Goal: Task Accomplishment & Management: Use online tool/utility

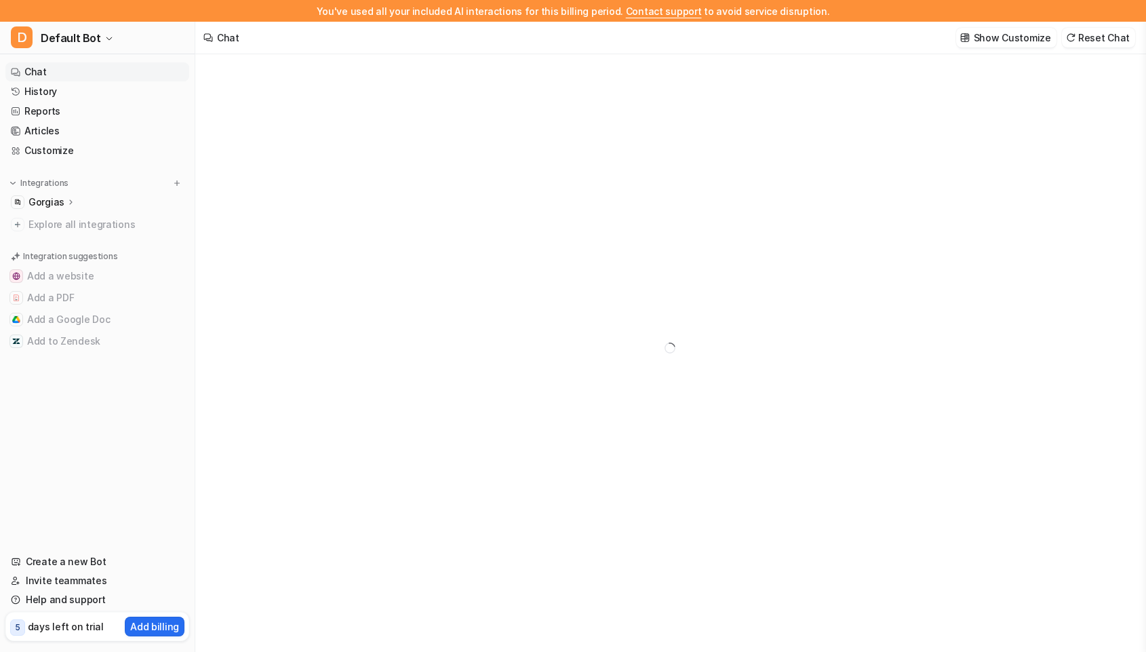
type textarea "**********"
click at [46, 201] on p "Gorgias" at bounding box center [46, 202] width 36 height 14
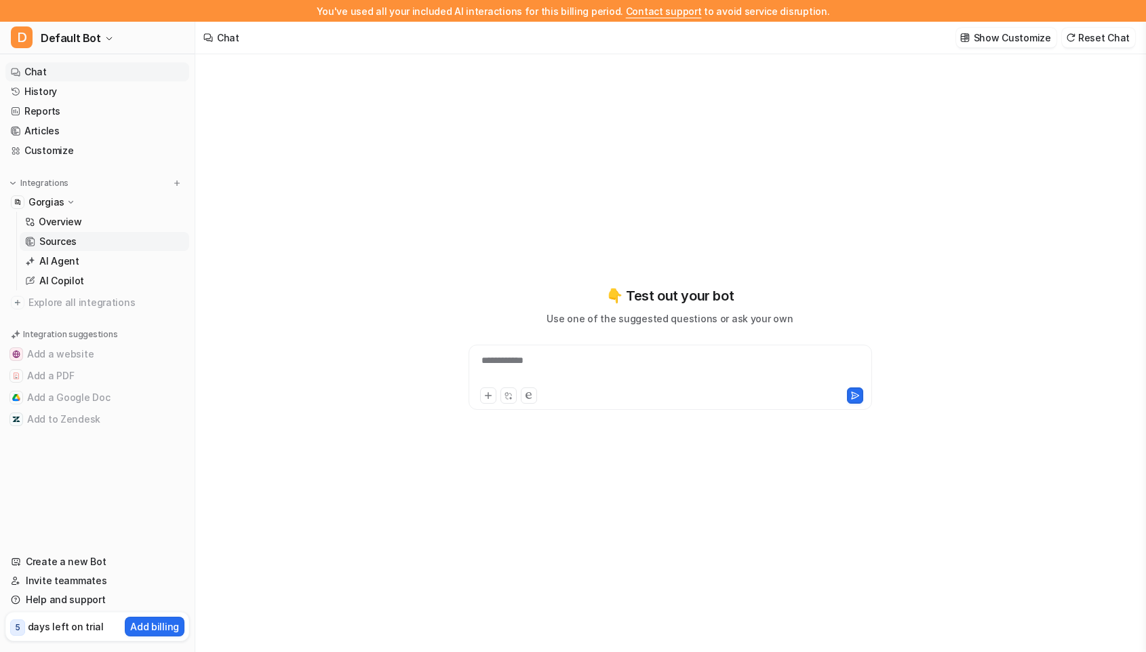
click at [44, 232] on link "Sources" at bounding box center [105, 241] width 170 height 19
click at [59, 73] on link "Chat" at bounding box center [97, 71] width 184 height 19
click at [58, 122] on link "Articles" at bounding box center [97, 130] width 184 height 19
click at [58, 142] on link "Customize" at bounding box center [97, 150] width 184 height 19
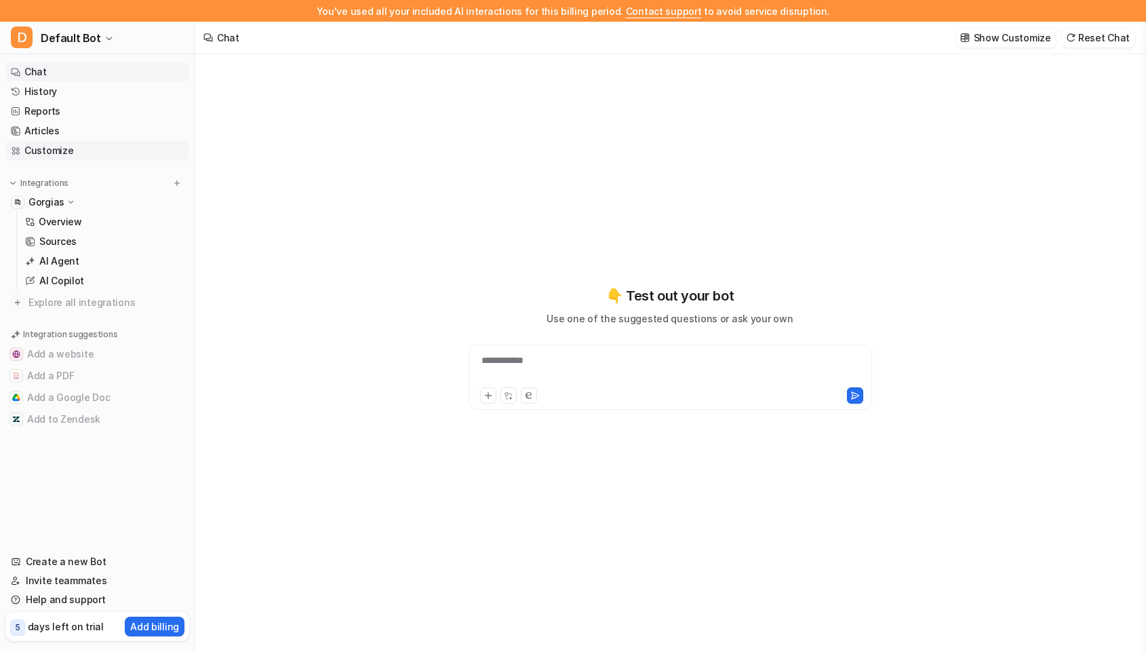
click at [58, 142] on link "Customize" at bounding box center [97, 150] width 184 height 19
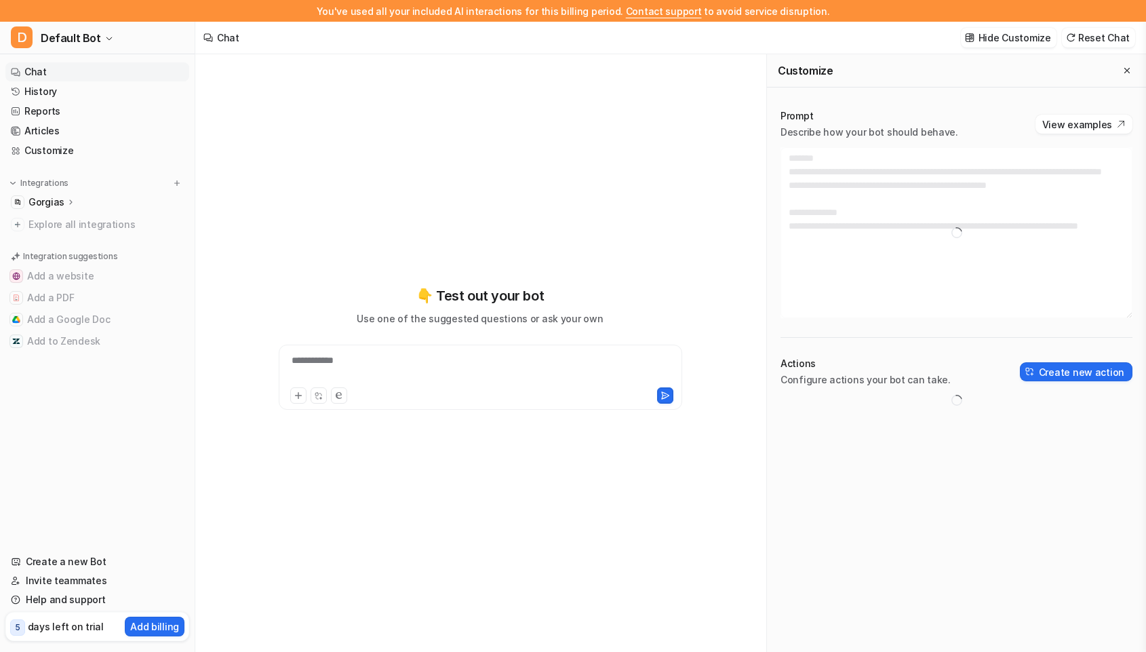
type textarea "**********"
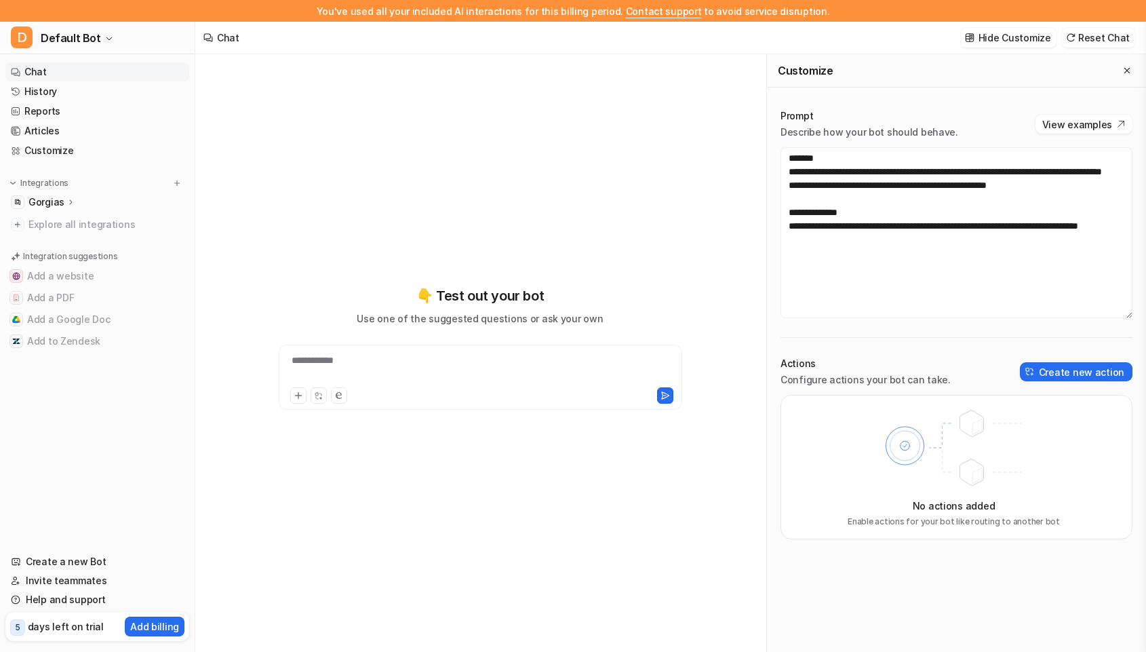
click at [54, 207] on p "Gorgias" at bounding box center [46, 202] width 36 height 14
click at [1120, 68] on button "Close flyout" at bounding box center [1127, 70] width 16 height 16
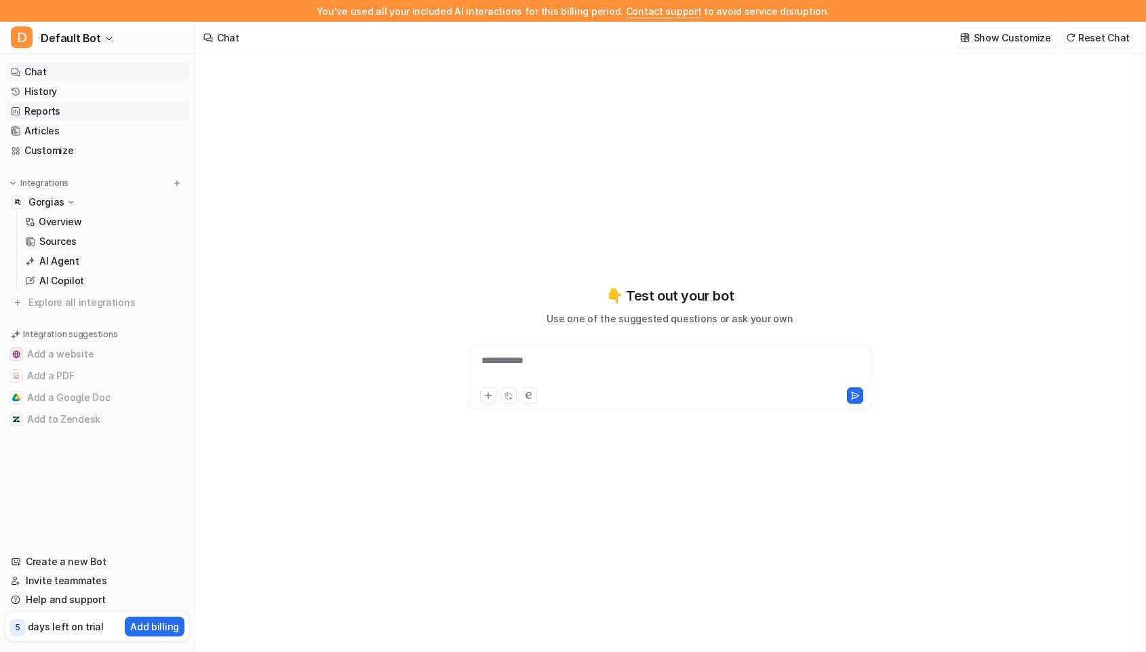
click at [70, 115] on link "Reports" at bounding box center [97, 111] width 184 height 19
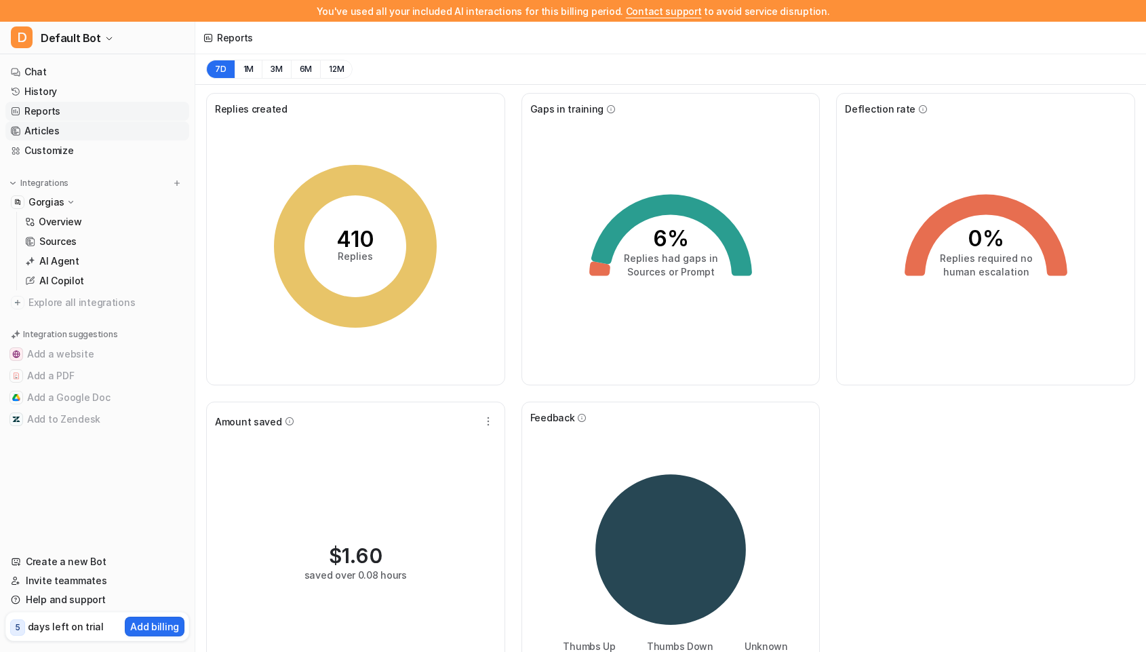
click at [62, 129] on link "Articles" at bounding box center [97, 130] width 184 height 19
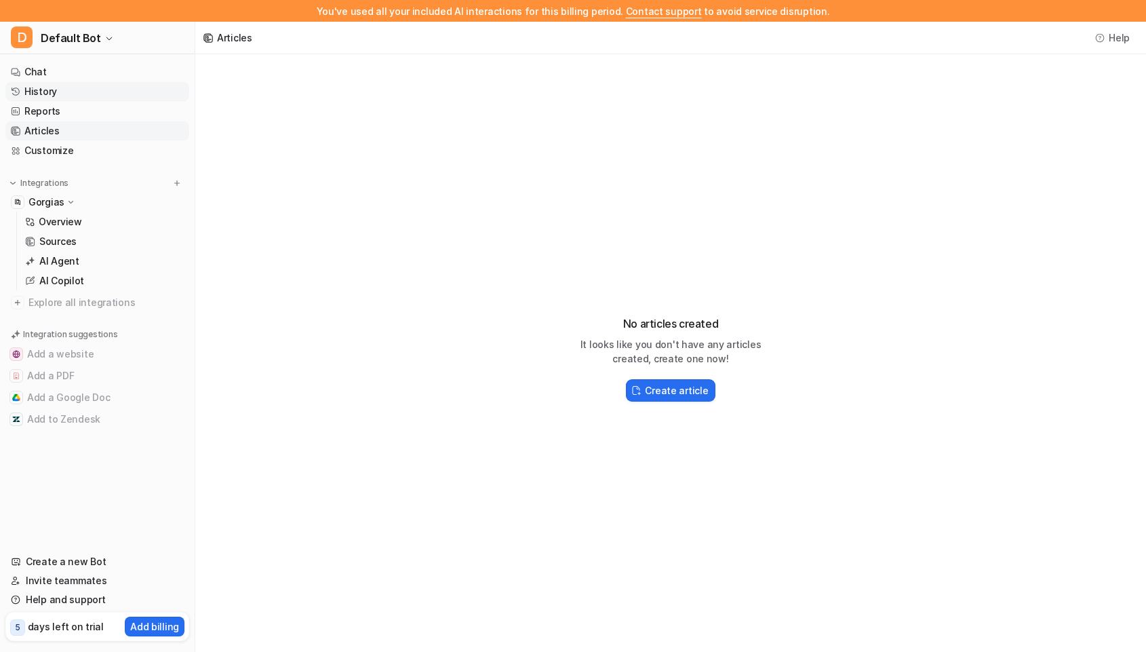
click at [57, 89] on link "History" at bounding box center [97, 91] width 184 height 19
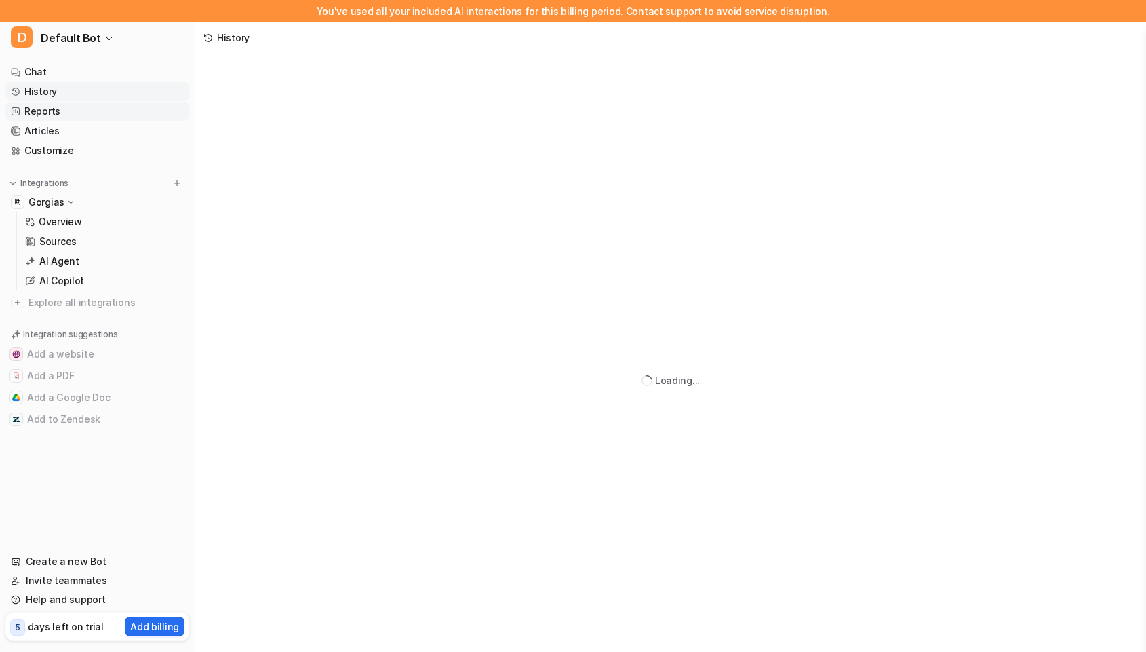
click at [54, 118] on link "Reports" at bounding box center [97, 111] width 184 height 19
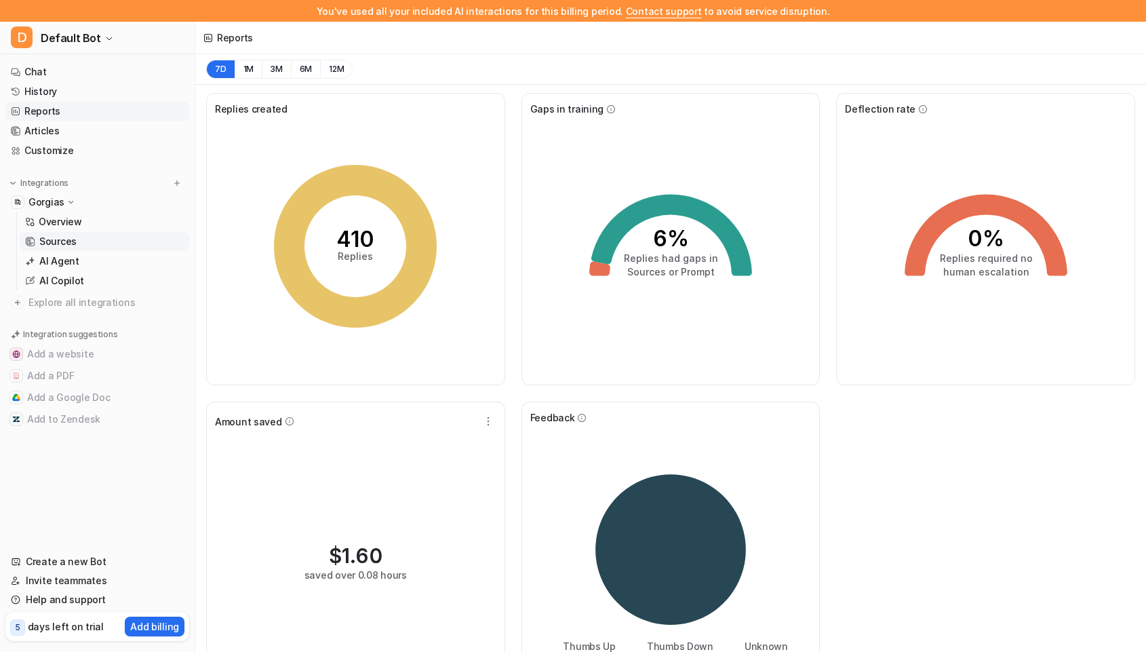
click at [56, 237] on p "Sources" at bounding box center [57, 242] width 37 height 14
click at [58, 248] on link "Sources" at bounding box center [105, 241] width 170 height 19
click at [58, 256] on p "AI Agent" at bounding box center [59, 261] width 40 height 14
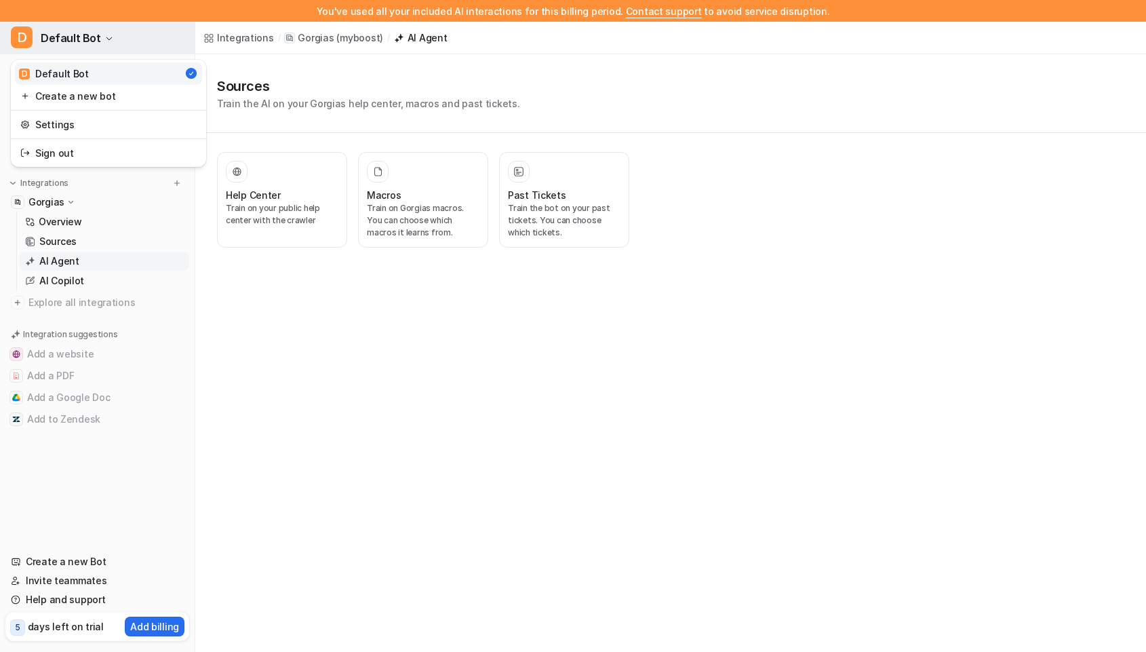
click at [63, 31] on span "Default Bot" at bounding box center [71, 37] width 60 height 19
click at [252, 316] on div "You've used all your included AI interactions for this billing period. Contact …" at bounding box center [573, 326] width 1146 height 652
click at [317, 212] on p "Train on your public help center with the crawler" at bounding box center [282, 214] width 113 height 24
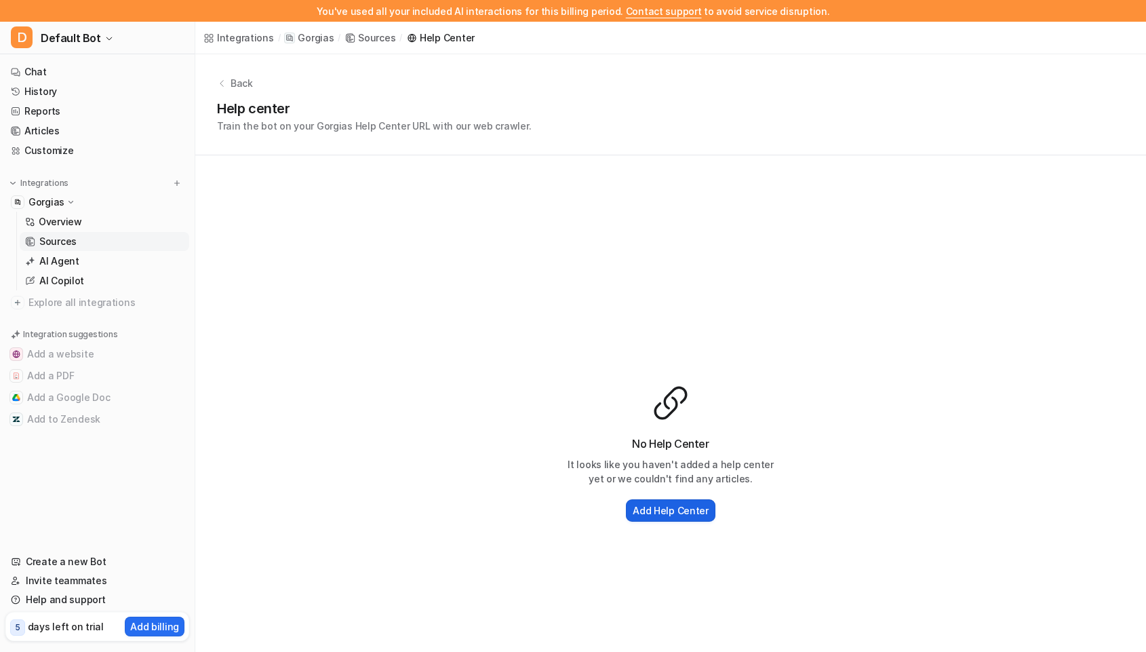
click at [682, 509] on h2 "Add Help Center" at bounding box center [671, 510] width 76 height 14
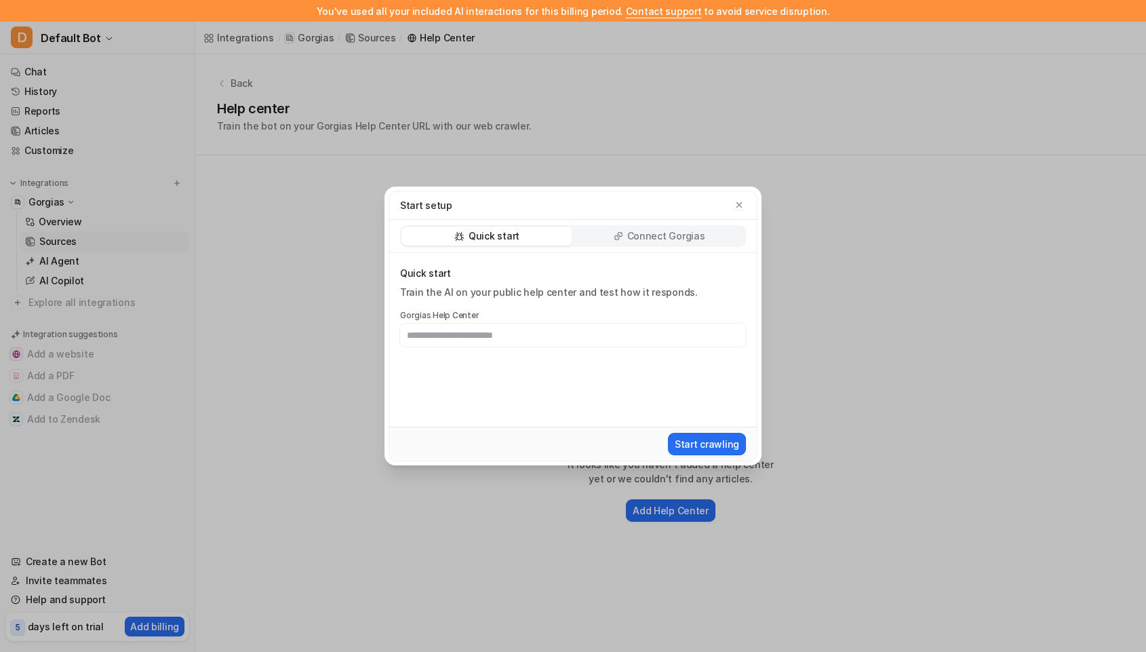
click at [663, 248] on div "Quick start Connect Gorgias" at bounding box center [573, 236] width 368 height 33
click at [661, 243] on div "Connect Gorgias" at bounding box center [659, 236] width 171 height 19
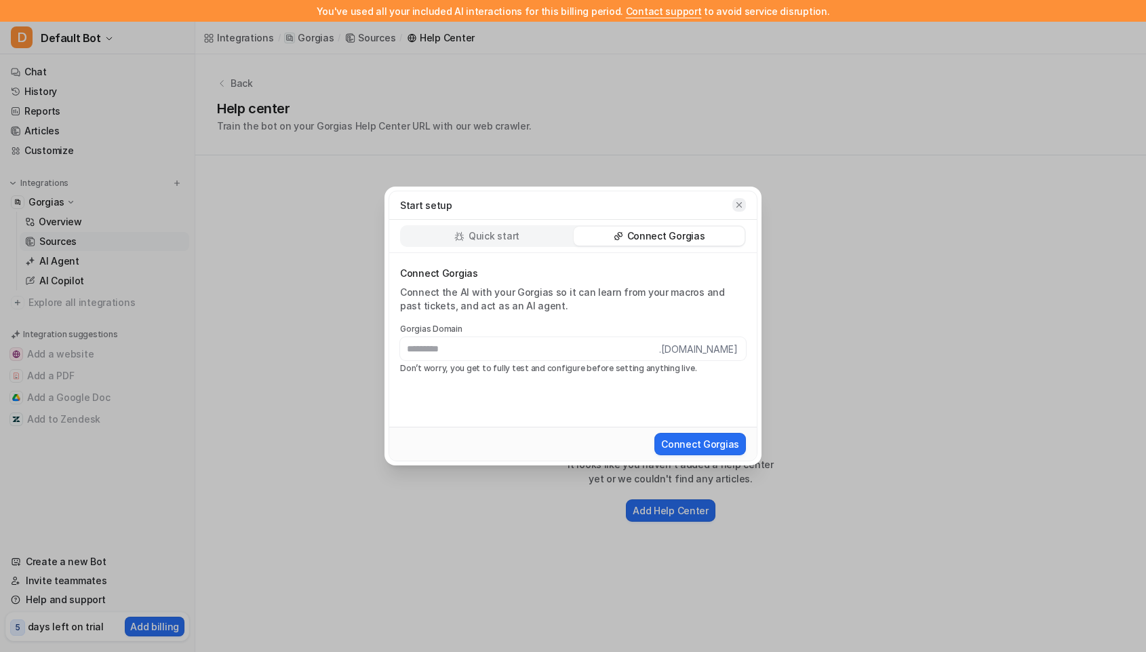
click at [739, 199] on button "button" at bounding box center [739, 205] width 14 height 14
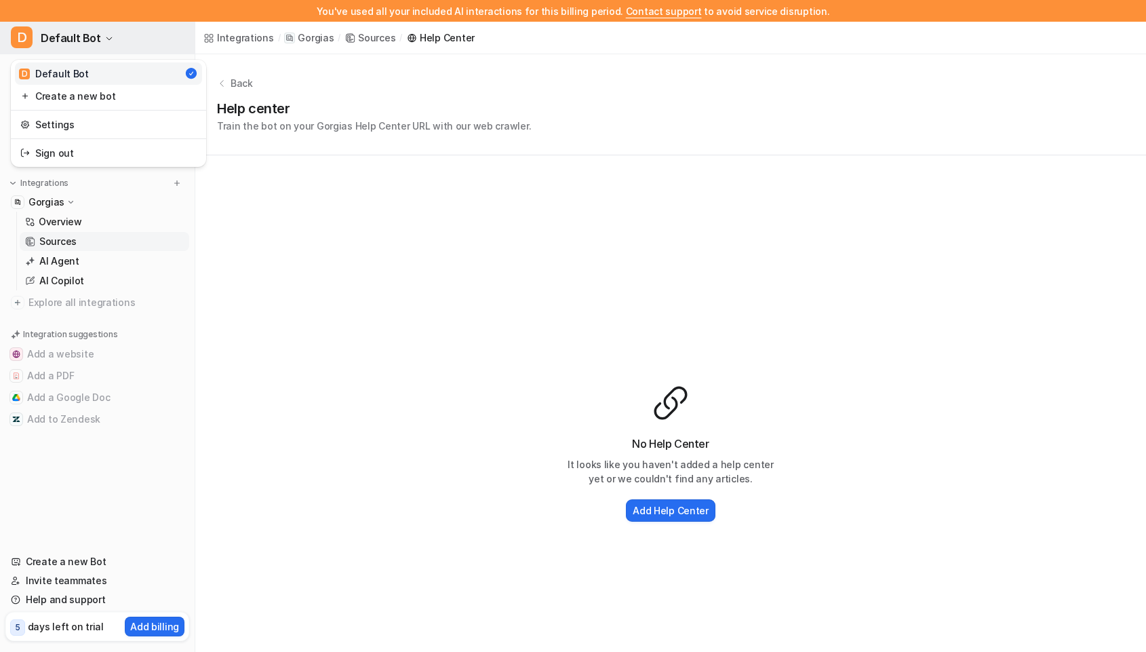
click at [105, 39] on icon "button" at bounding box center [109, 39] width 8 height 8
click at [141, 95] on link "Create a new bot" at bounding box center [108, 96] width 187 height 22
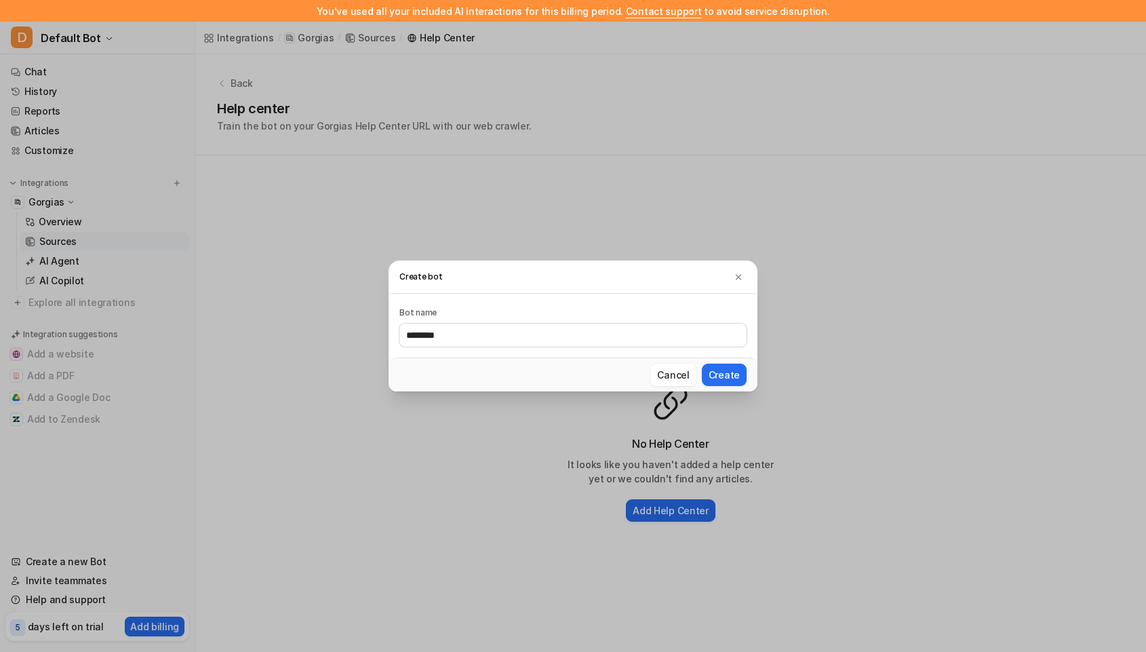
type input "********"
click at [702, 363] on button "Create" at bounding box center [724, 374] width 45 height 22
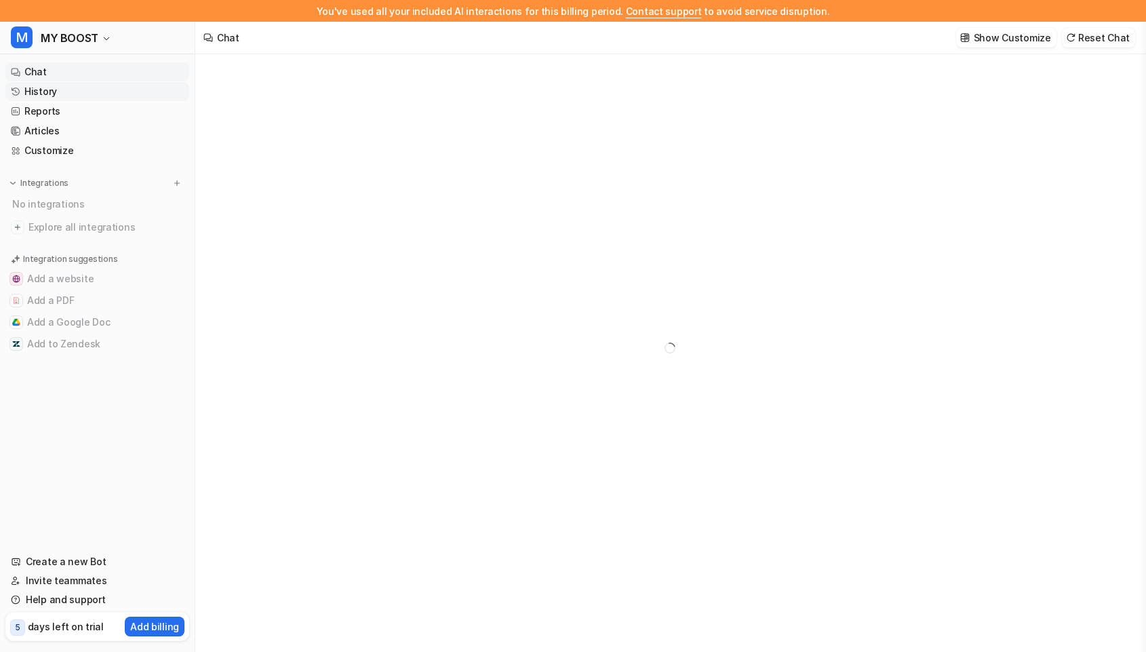
type textarea "**********"
click at [105, 81] on link "Chat" at bounding box center [97, 71] width 184 height 19
click at [94, 91] on link "History" at bounding box center [97, 91] width 184 height 19
click at [94, 75] on link "Chat" at bounding box center [97, 71] width 184 height 19
click at [104, 92] on link "History" at bounding box center [97, 91] width 184 height 19
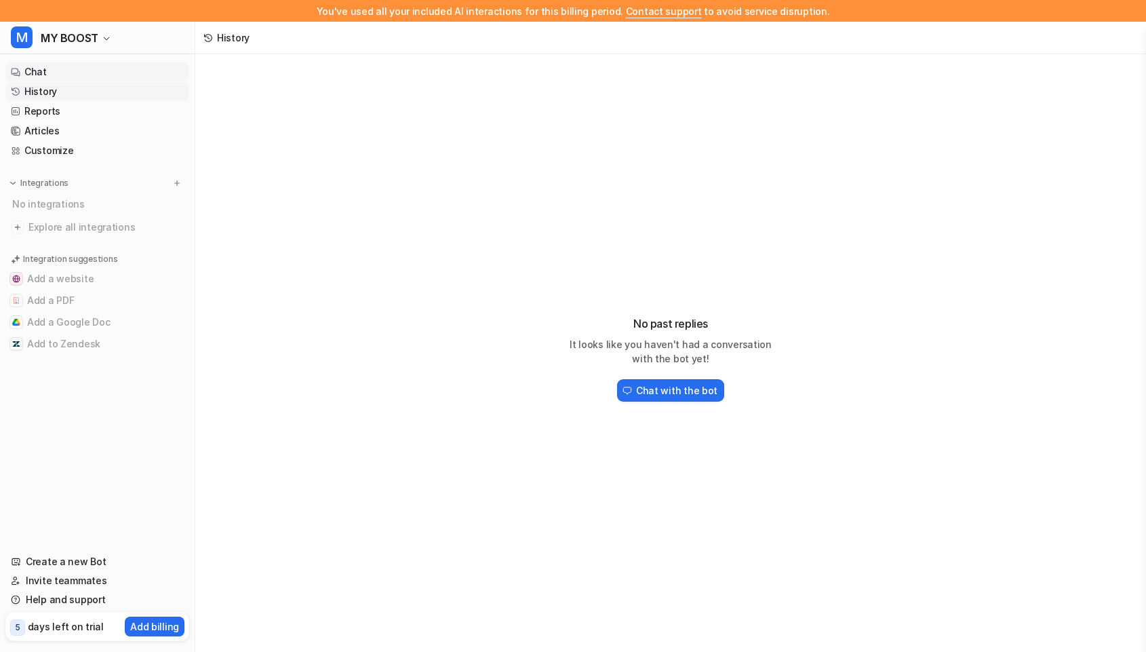
click at [104, 80] on link "Chat" at bounding box center [97, 71] width 184 height 19
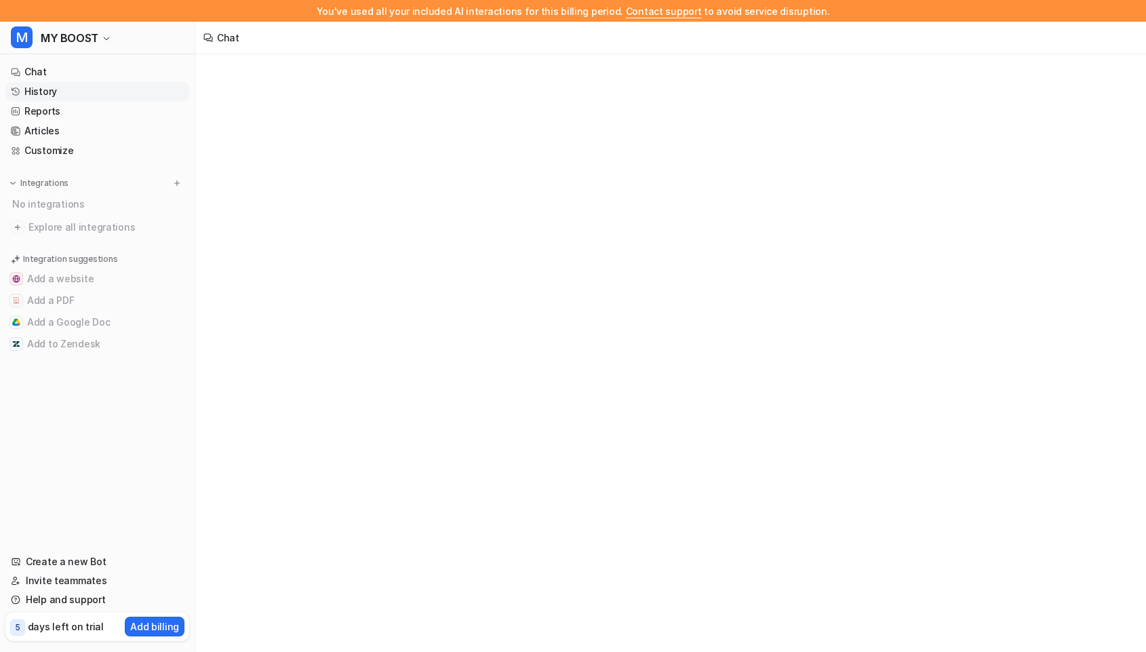
click at [106, 98] on link "History" at bounding box center [97, 91] width 184 height 19
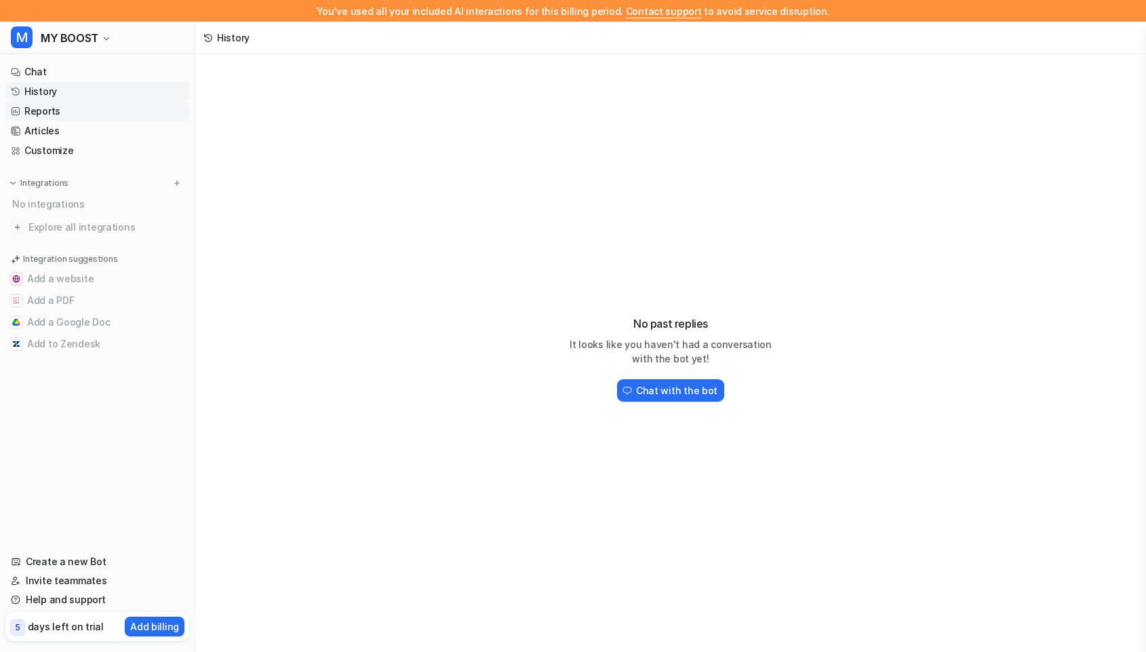
click at [67, 113] on link "Reports" at bounding box center [97, 111] width 184 height 19
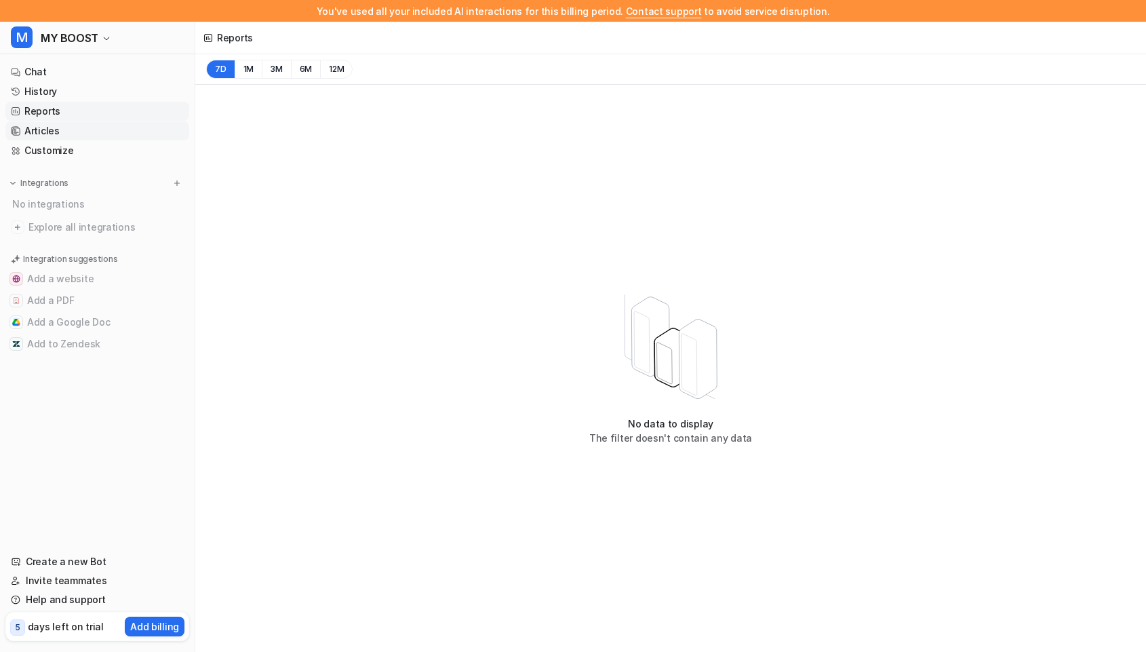
click at [71, 126] on link "Articles" at bounding box center [97, 130] width 184 height 19
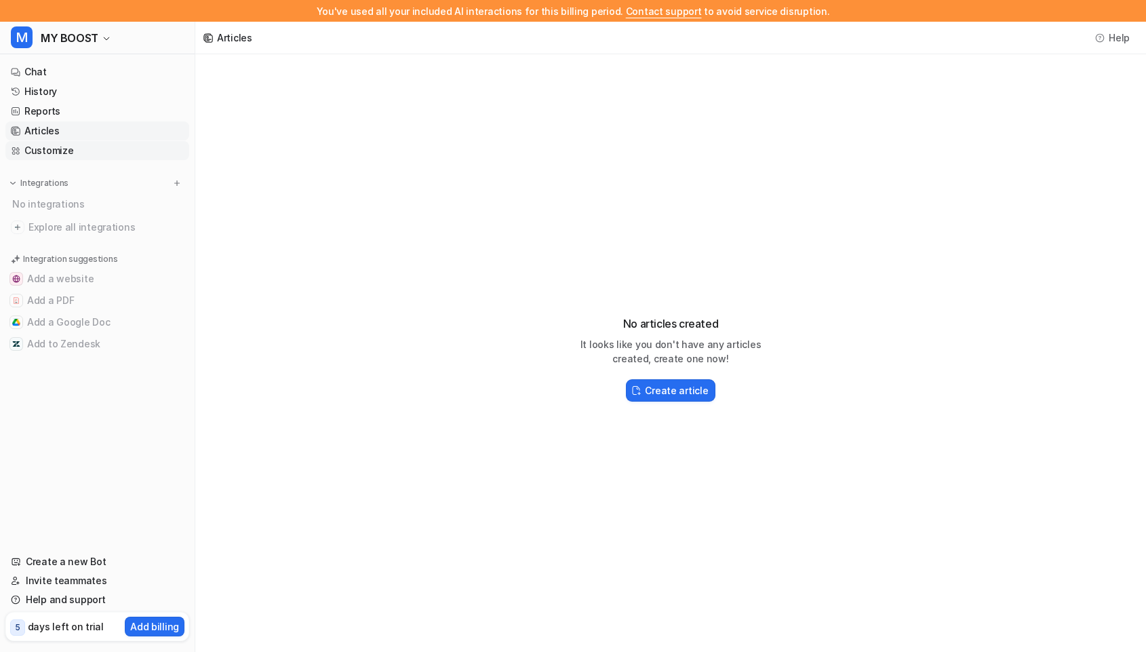
click at [86, 146] on link "Customize" at bounding box center [97, 150] width 184 height 19
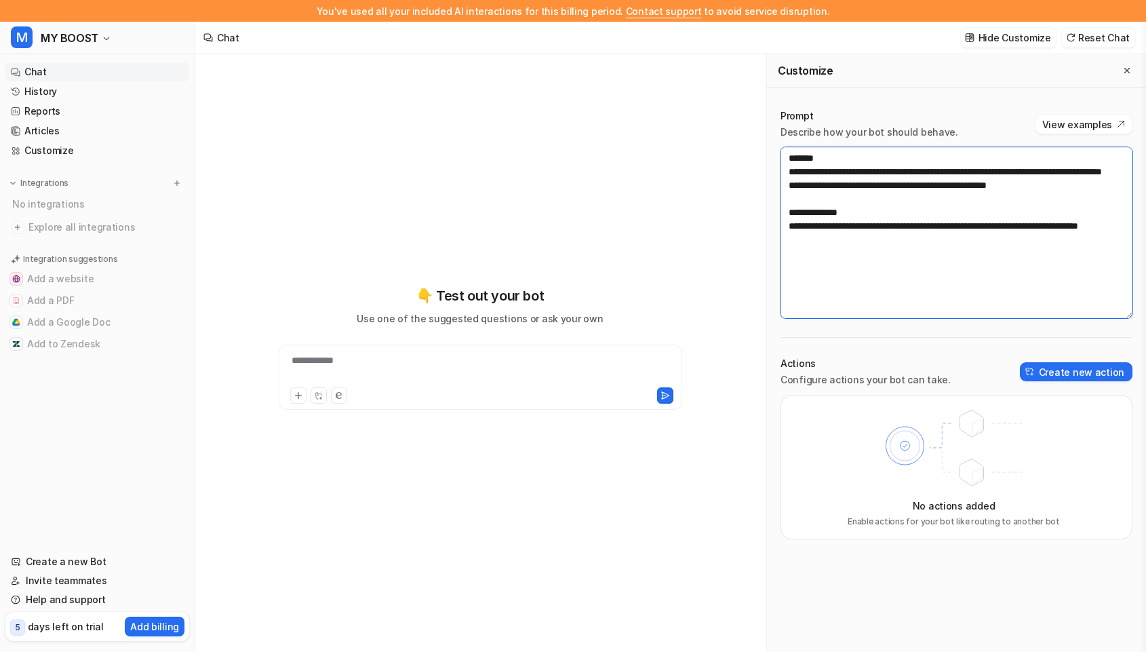
drag, startPoint x: 895, startPoint y: 254, endPoint x: 831, endPoint y: 162, distance: 112.1
click at [831, 162] on textarea "**********" at bounding box center [957, 232] width 352 height 171
click at [905, 148] on textarea "**********" at bounding box center [957, 232] width 352 height 171
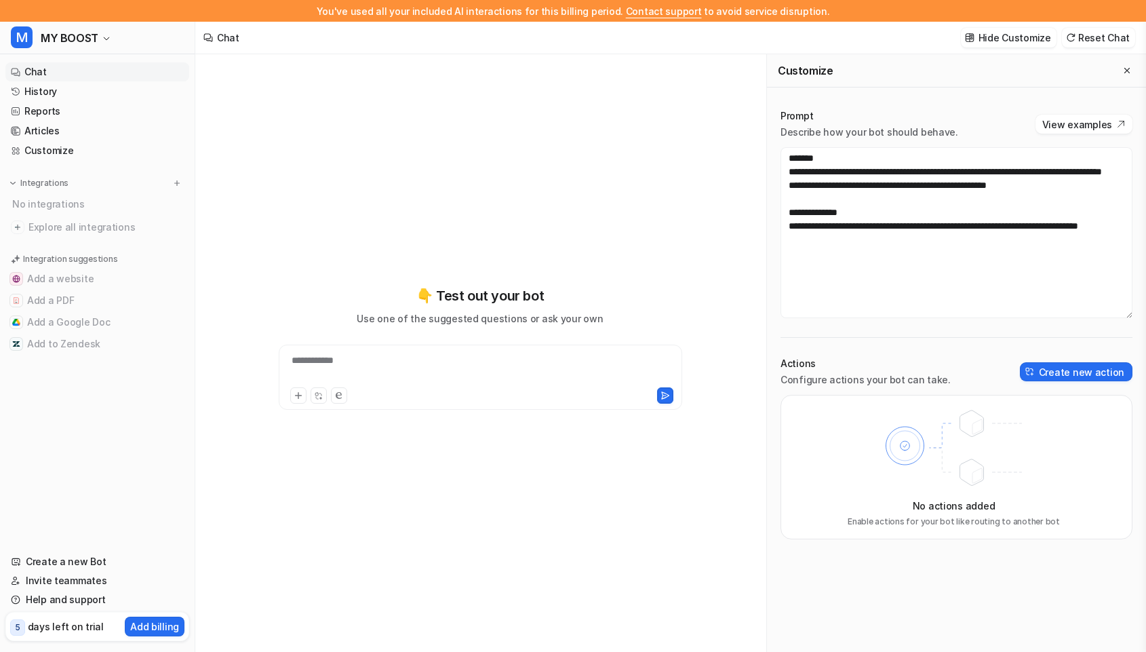
click at [1064, 357] on div "Actions Configure actions your bot can take. Create new action" at bounding box center [957, 372] width 352 height 30
click at [1063, 362] on button "Create new action" at bounding box center [1076, 371] width 113 height 19
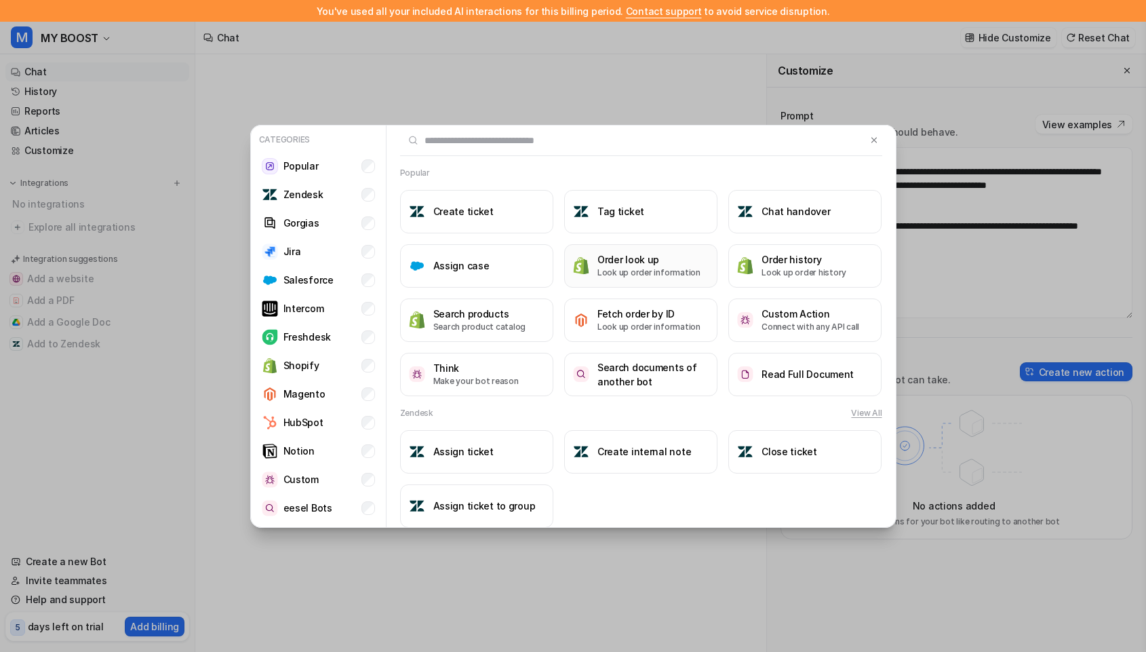
click at [609, 270] on p "Look up order information" at bounding box center [648, 273] width 103 height 12
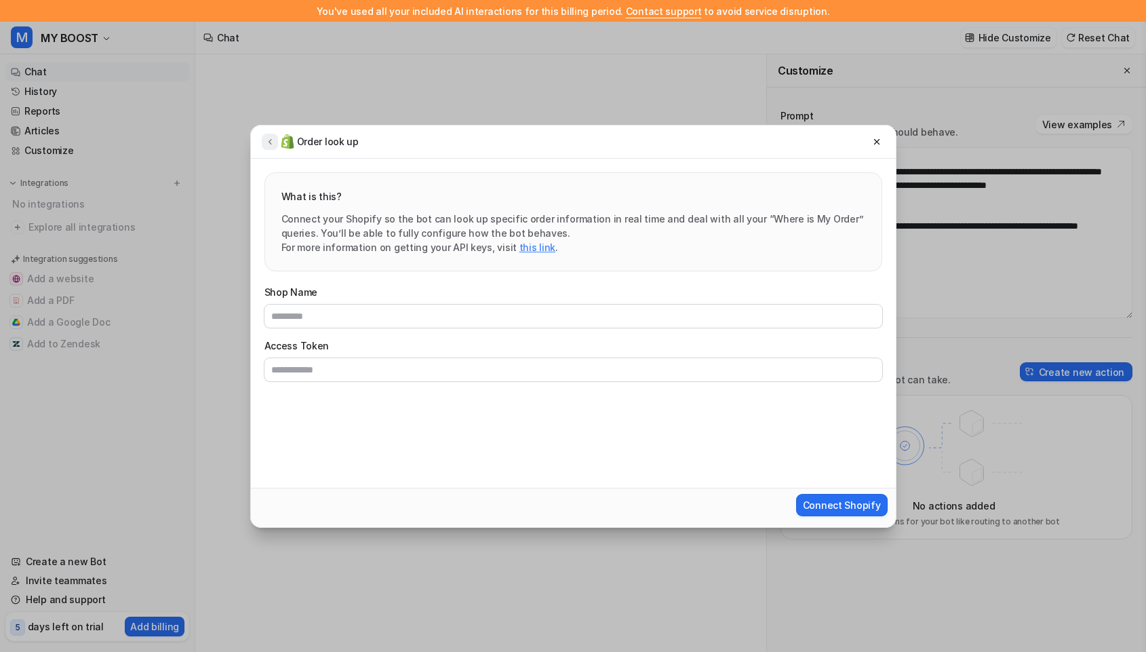
click at [271, 138] on icon at bounding box center [269, 141] width 9 height 10
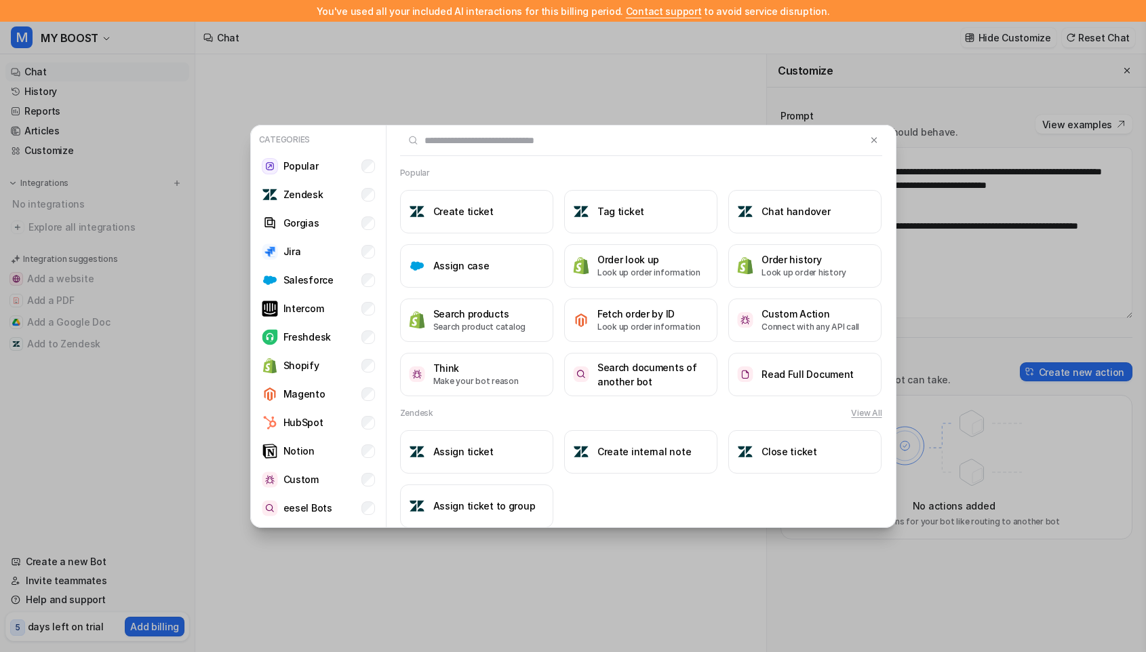
click at [289, 92] on div "Categories Popular Zendesk Gorgias Jira Salesforce Intercom Freshdesk Shopify M…" at bounding box center [573, 326] width 668 height 652
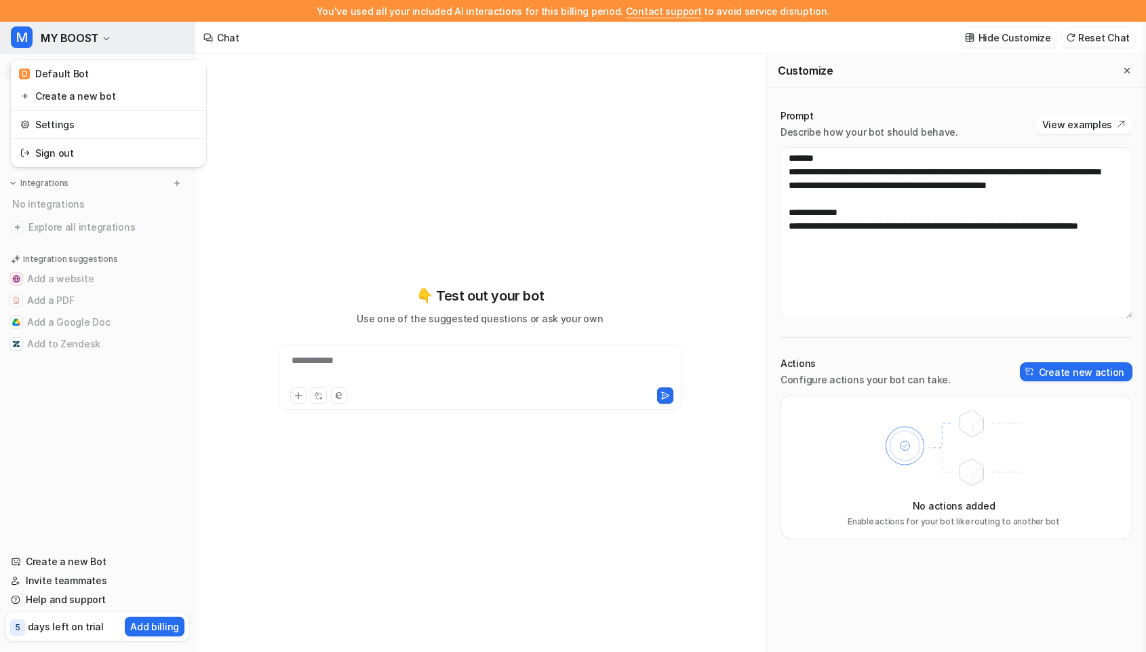
click at [92, 39] on span "MY BOOST" at bounding box center [70, 37] width 58 height 19
click at [82, 79] on div "D Default Bot" at bounding box center [54, 73] width 70 height 14
click at [88, 35] on span "MY BOOST" at bounding box center [70, 37] width 58 height 19
click at [83, 62] on div "D Default Bot Create a new bot Settings Sign out" at bounding box center [108, 113] width 195 height 107
click at [82, 72] on div "D Default Bot" at bounding box center [54, 73] width 70 height 14
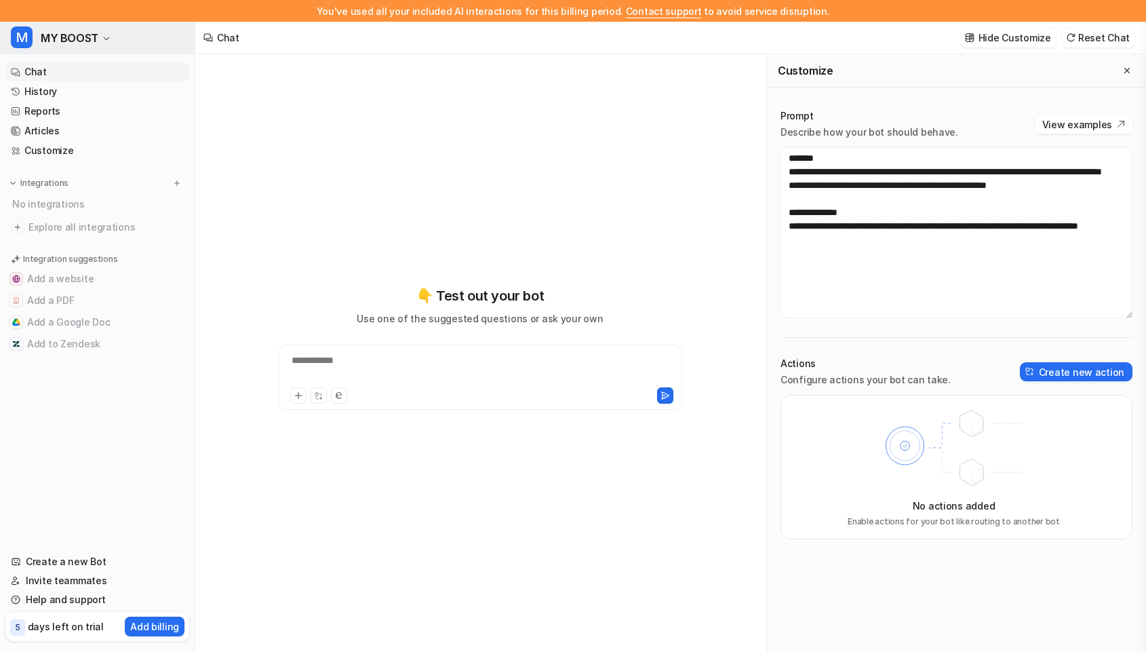
click at [91, 30] on span "MY BOOST" at bounding box center [70, 37] width 58 height 19
click at [78, 75] on div "D Default Bot" at bounding box center [54, 73] width 70 height 14
click at [83, 42] on span "MY BOOST" at bounding box center [70, 37] width 58 height 19
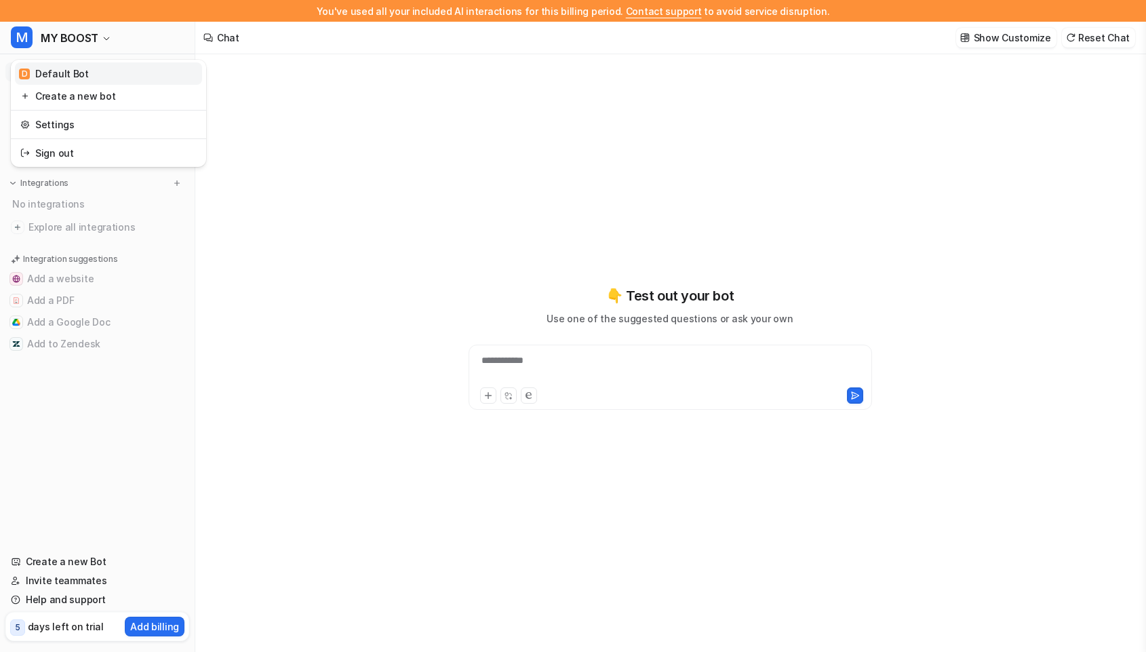
click at [75, 83] on link "D Default Bot" at bounding box center [108, 73] width 187 height 22
click at [50, 196] on p "Gorgias" at bounding box center [46, 202] width 36 height 14
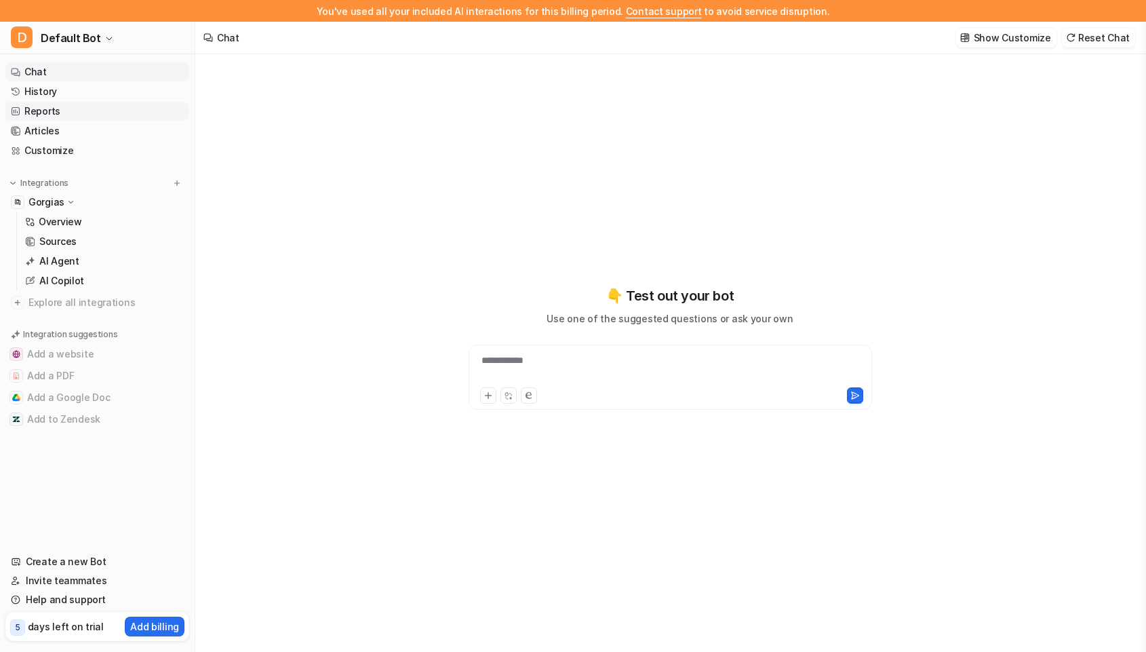
click at [44, 118] on link "Reports" at bounding box center [97, 111] width 184 height 19
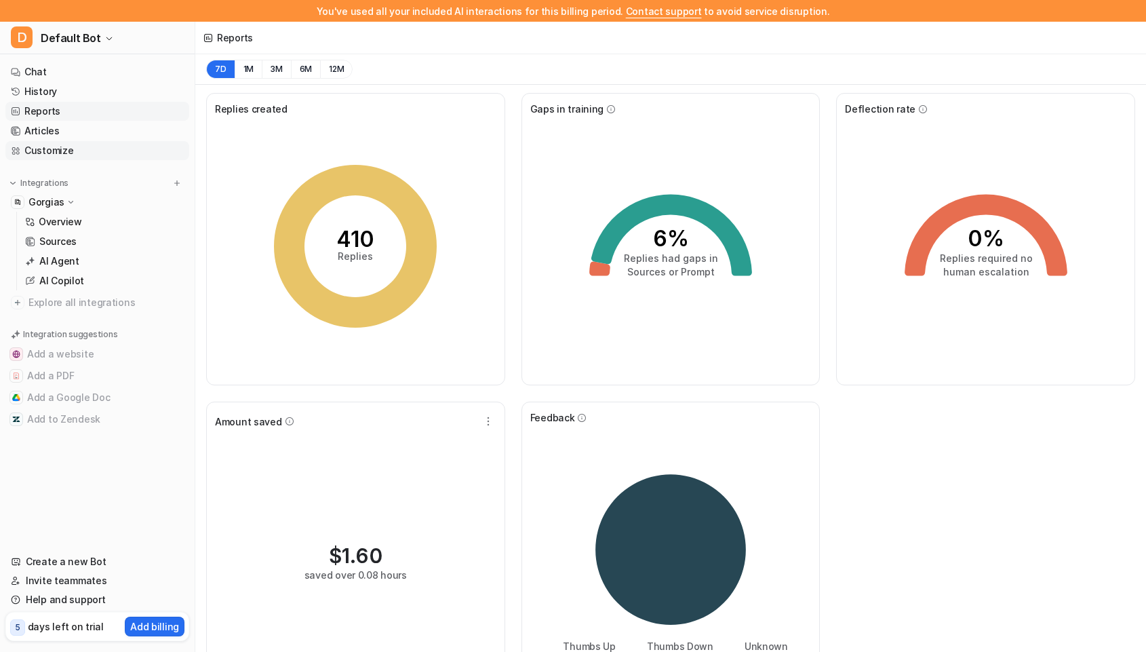
click at [52, 157] on link "Customize" at bounding box center [97, 150] width 184 height 19
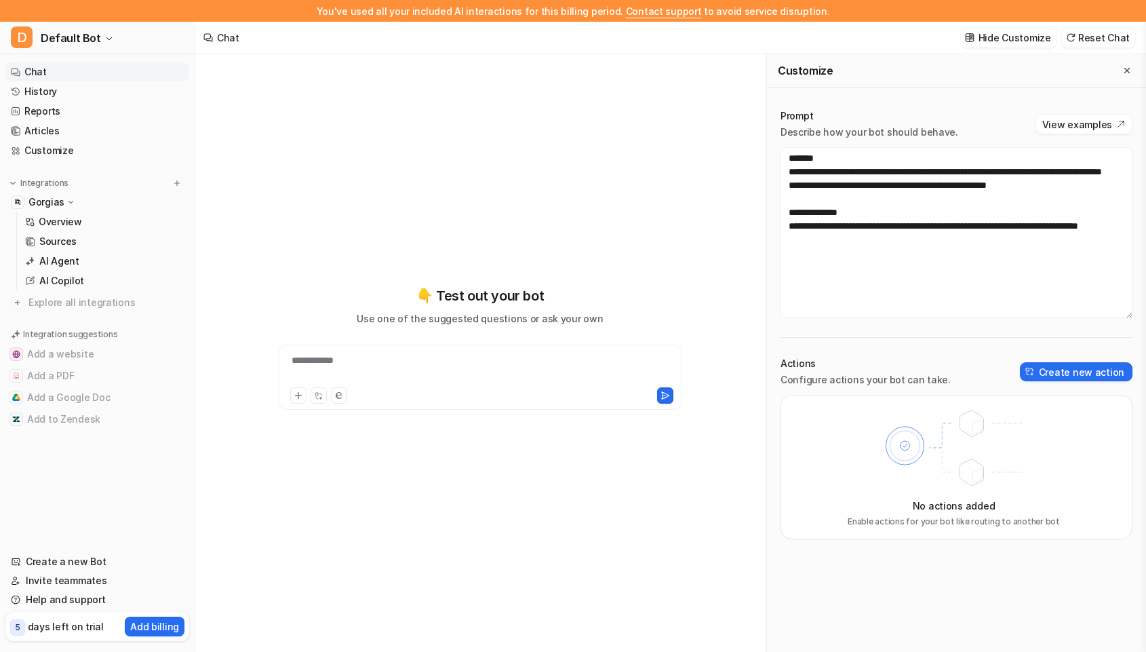
scroll to position [22, 0]
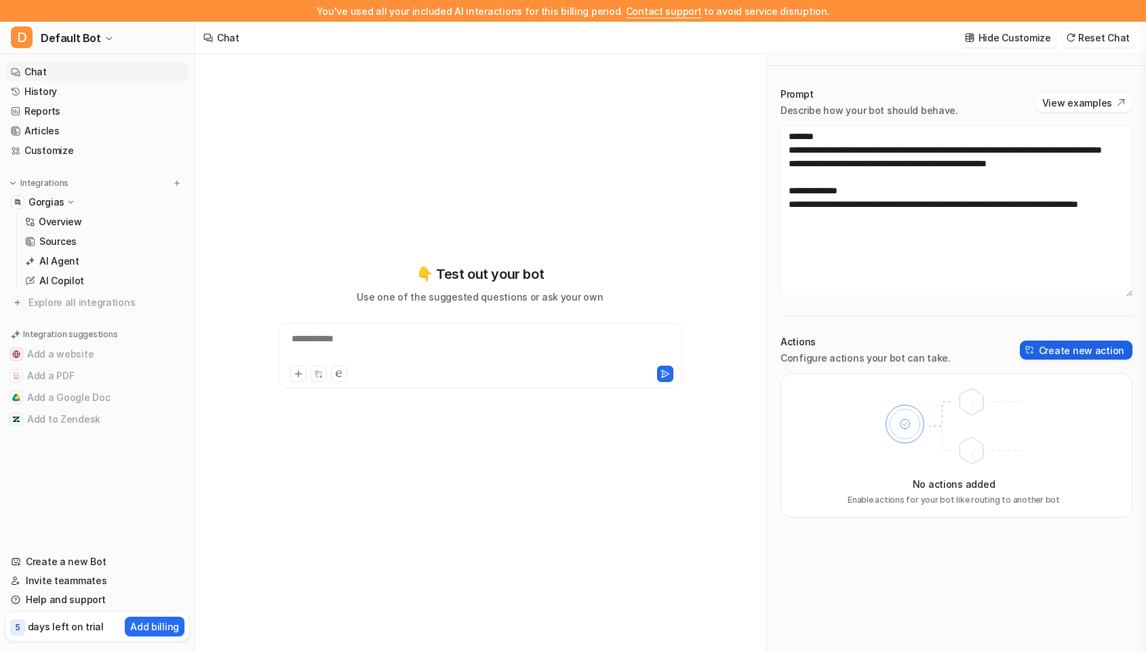
click at [1061, 351] on button "Create new action" at bounding box center [1076, 349] width 113 height 19
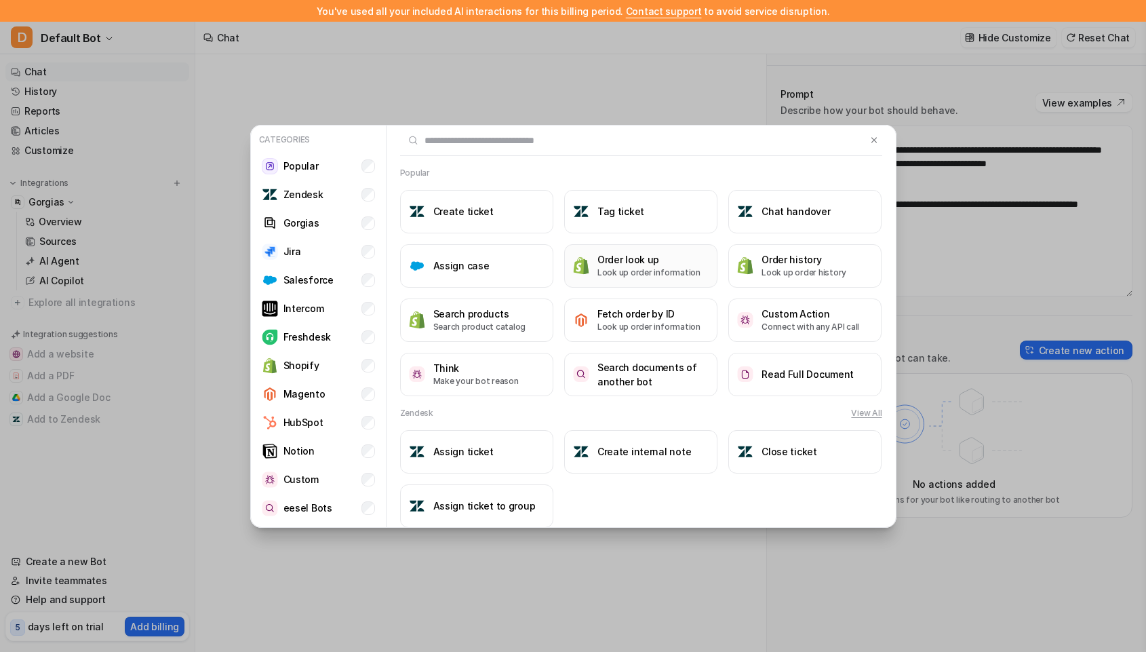
click at [629, 279] on button "Order look up Look up order information" at bounding box center [640, 265] width 153 height 43
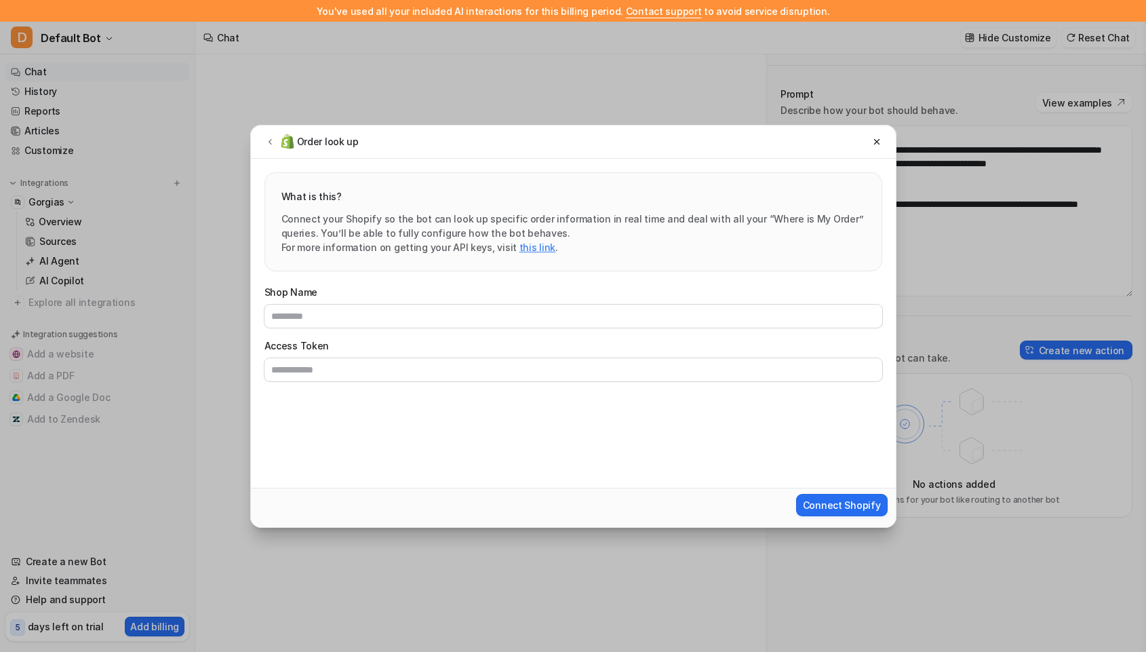
click at [529, 244] on link "this link" at bounding box center [537, 247] width 36 height 12
click at [869, 141] on button at bounding box center [877, 142] width 16 height 16
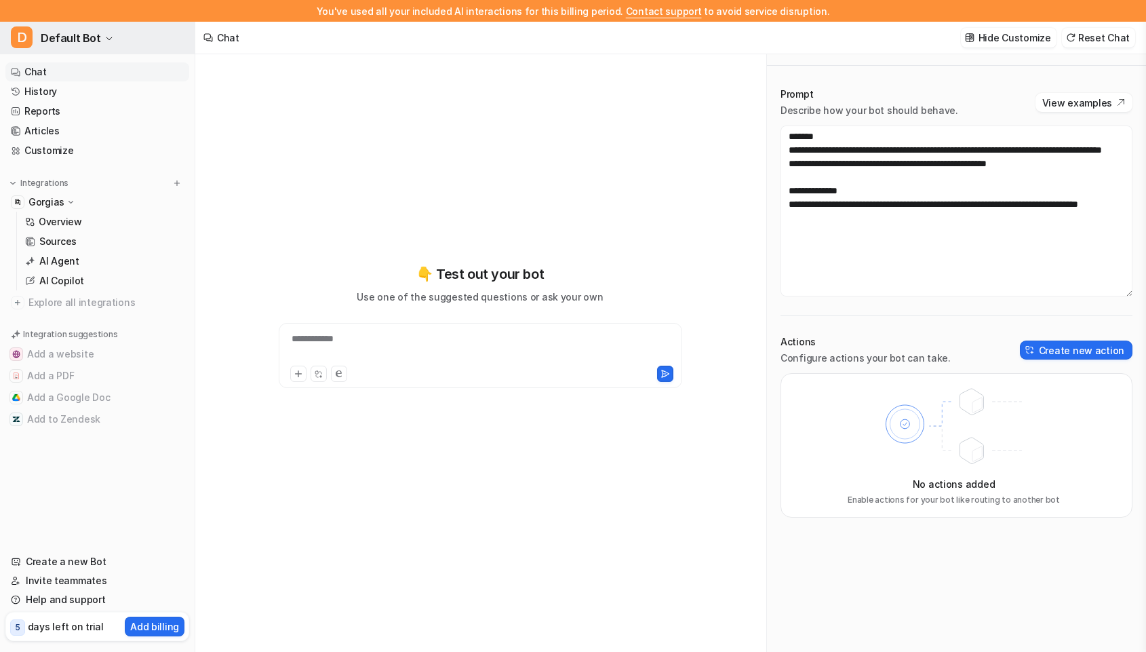
click at [66, 37] on span "Default Bot" at bounding box center [71, 37] width 60 height 19
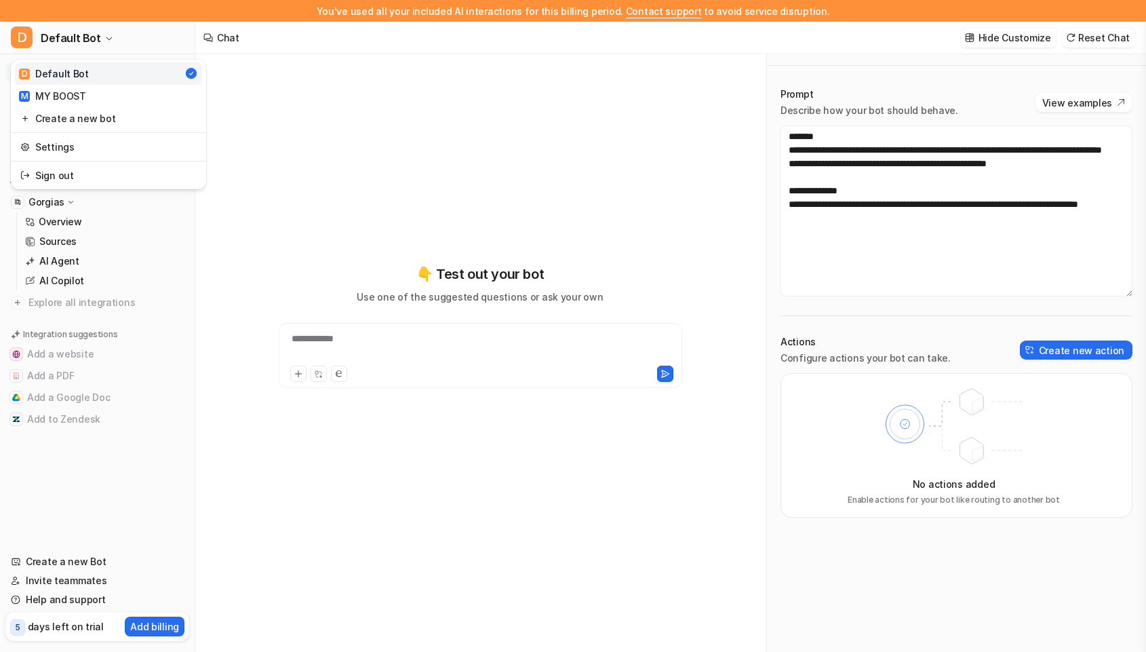
click at [139, 432] on div "D Default Bot D Default Bot M MY BOOST Create a new bot Settings Sign out Chat …" at bounding box center [97, 337] width 195 height 630
click at [138, 628] on p "Add billing" at bounding box center [154, 626] width 49 height 14
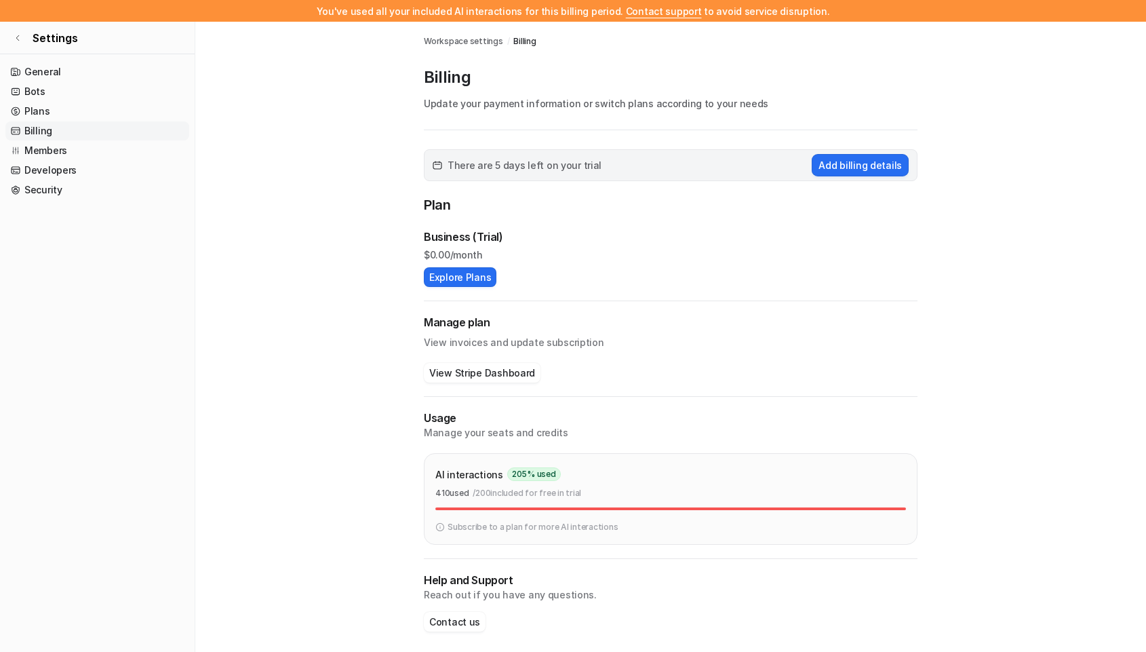
scroll to position [22, 0]
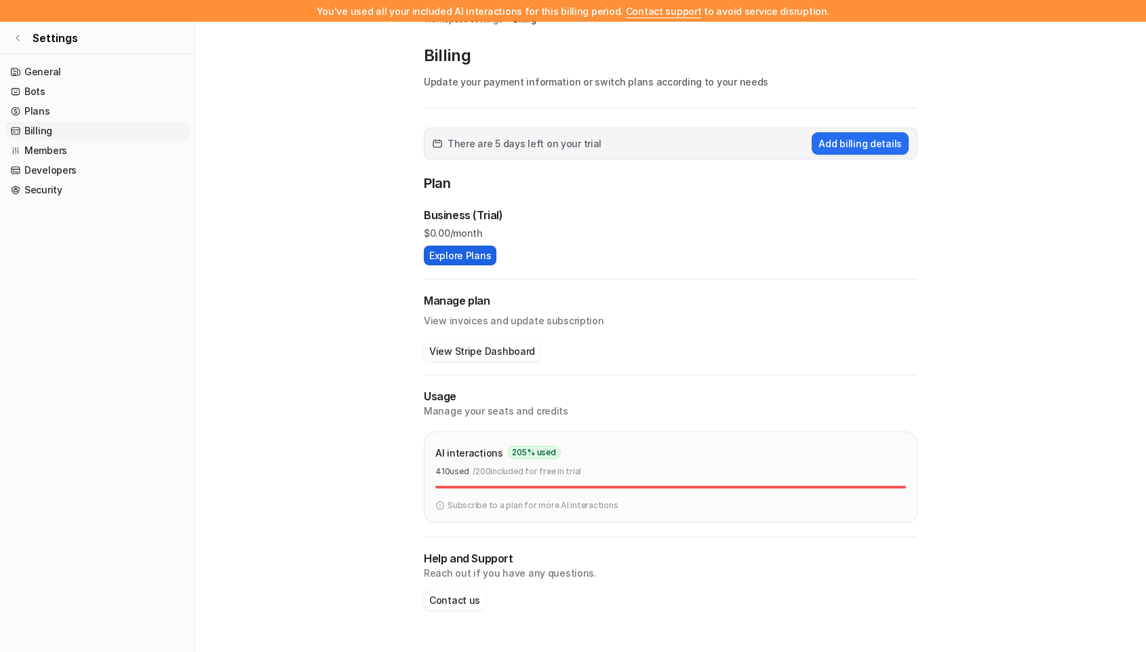
click at [465, 254] on button "Explore Plans" at bounding box center [460, 255] width 73 height 20
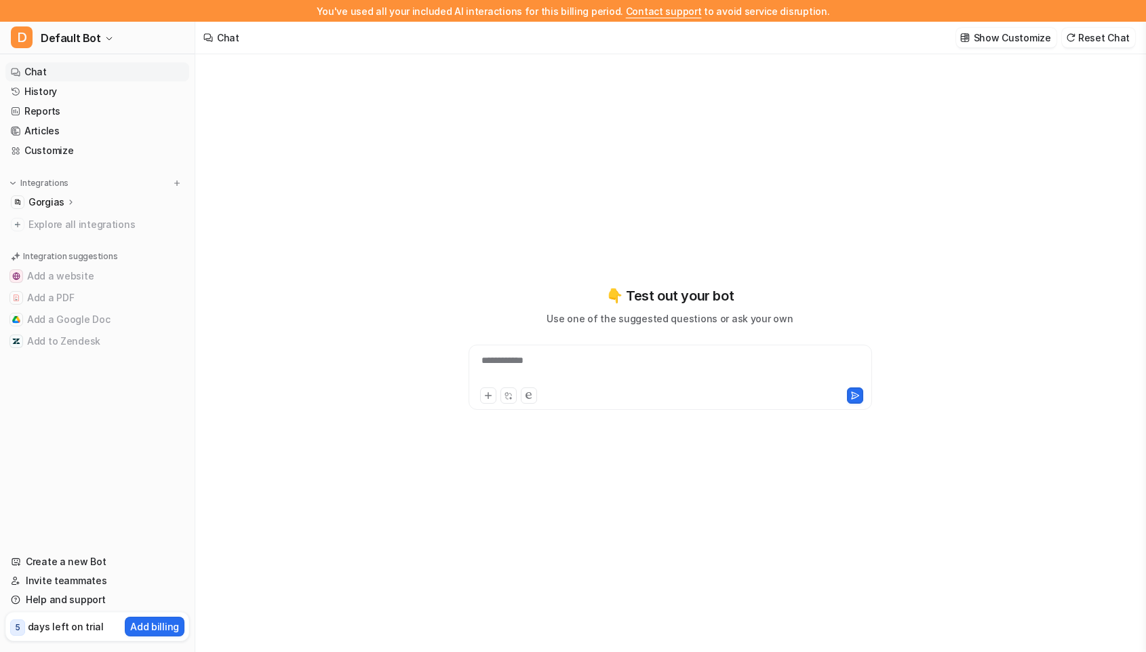
type textarea "**********"
